Goal: Use online tool/utility

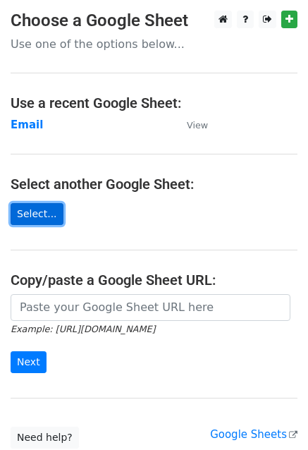
click at [36, 211] on link "Select..." at bounding box center [37, 214] width 53 height 22
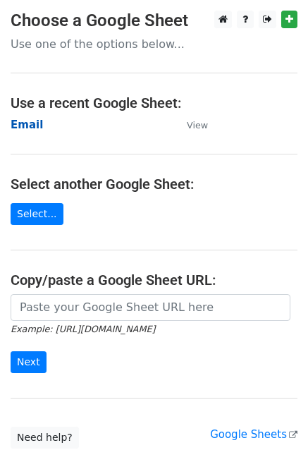
click at [25, 126] on strong "Email" at bounding box center [27, 124] width 32 height 13
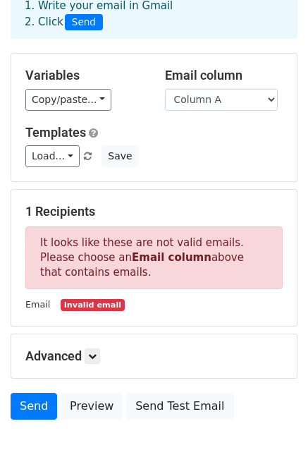
scroll to position [166, 0]
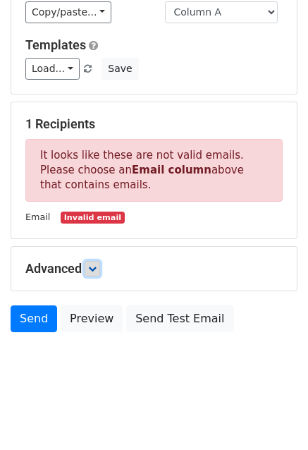
click at [98, 272] on link at bounding box center [93, 269] width 16 height 16
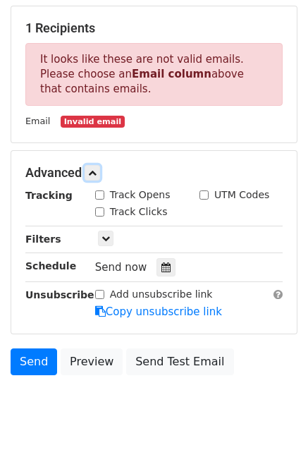
scroll to position [304, 0]
